Goal: Transaction & Acquisition: Subscribe to service/newsletter

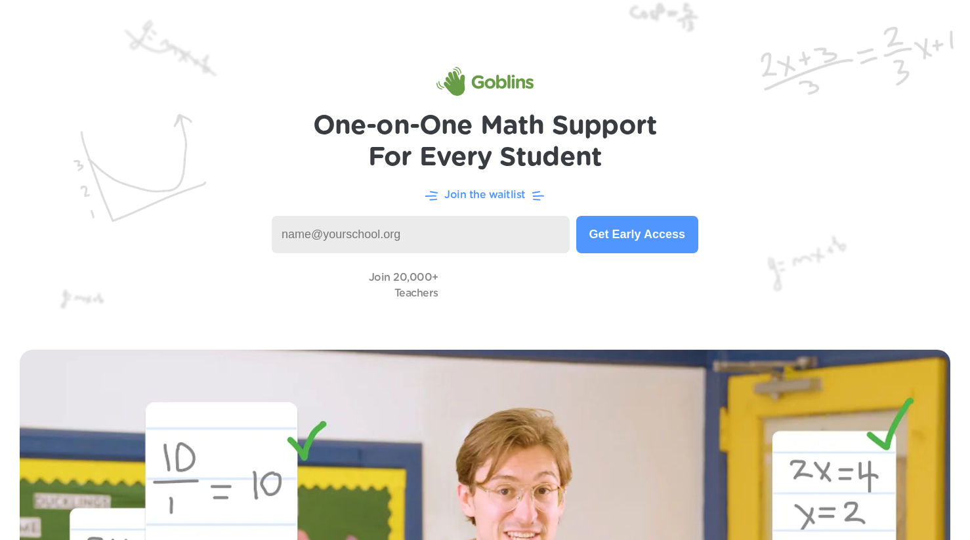
click at [415, 238] on input at bounding box center [421, 234] width 298 height 37
type input "[EMAIL_ADDRESS][DOMAIN_NAME]"
click at [622, 240] on button "Get Early Access" at bounding box center [637, 234] width 122 height 37
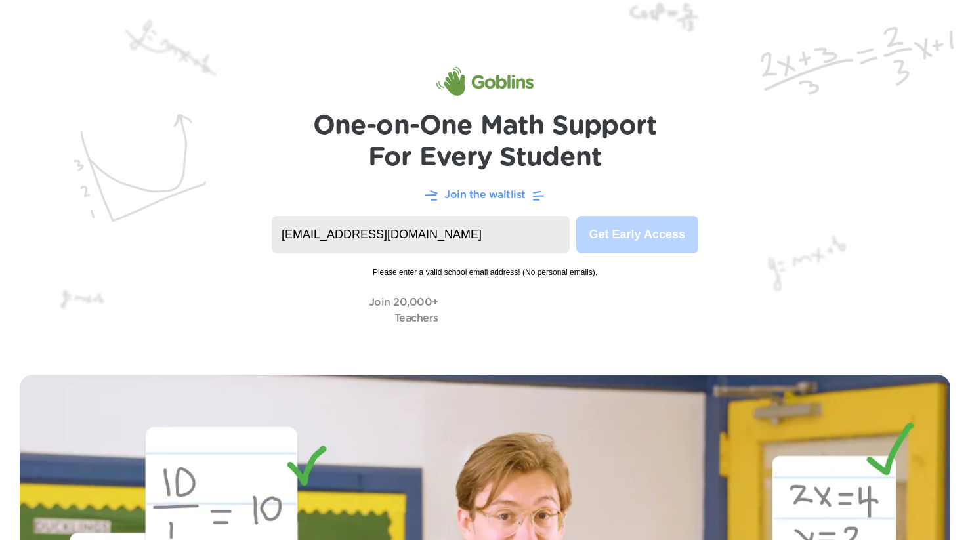
click at [404, 230] on input "[EMAIL_ADDRESS][DOMAIN_NAME]" at bounding box center [421, 234] width 298 height 37
click at [410, 228] on input "[EMAIL_ADDRESS][DOMAIN_NAME]" at bounding box center [421, 234] width 298 height 37
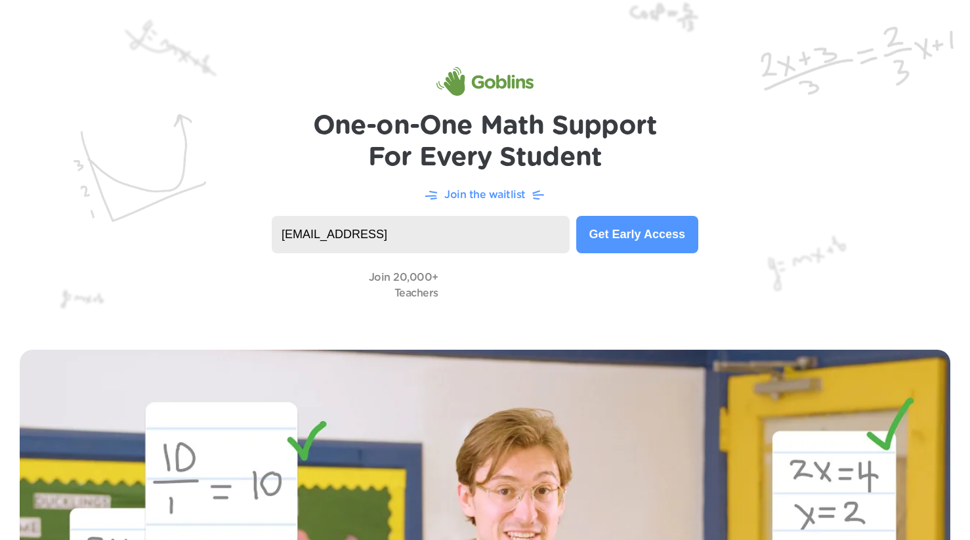
type input "[EMAIL_ADDRESS][DOMAIN_NAME]"
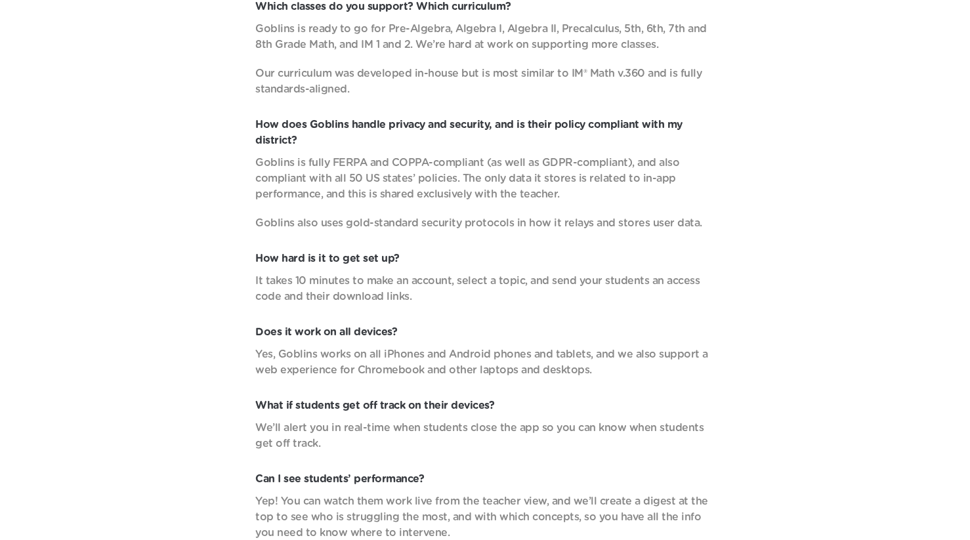
scroll to position [4706, 0]
